Goal: Navigation & Orientation: Understand site structure

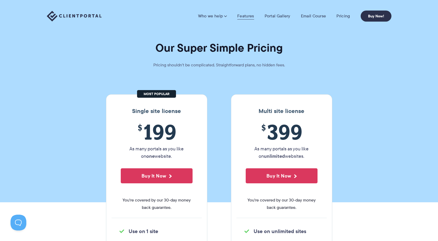
click at [241, 16] on link "Features" at bounding box center [245, 15] width 17 height 5
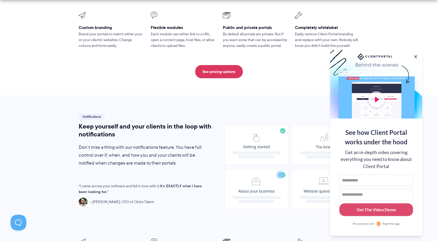
scroll to position [290, 0]
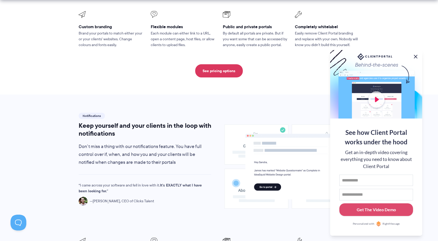
click at [416, 56] on button at bounding box center [416, 56] width 6 height 6
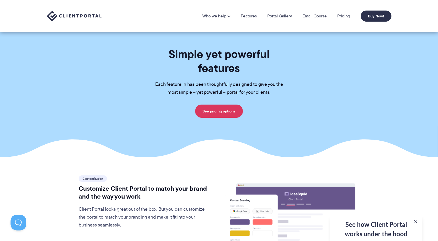
scroll to position [0, 0]
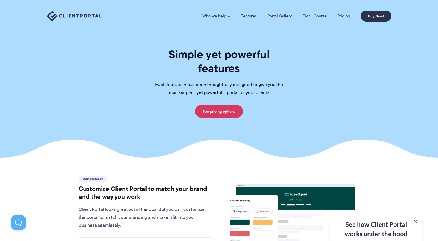
click at [286, 17] on link "Portal Gallery" at bounding box center [279, 16] width 25 height 4
